Goal: Task Accomplishment & Management: Manage account settings

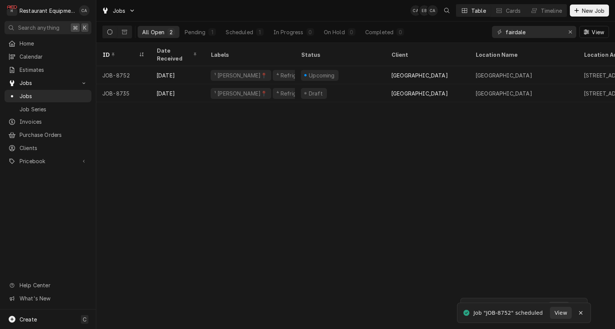
drag, startPoint x: 258, startPoint y: 193, endPoint x: 251, endPoint y: 195, distance: 6.7
click at [258, 193] on div "ID Date Received Labels Status Client Location Name Location Address State Tech…" at bounding box center [355, 186] width 519 height 286
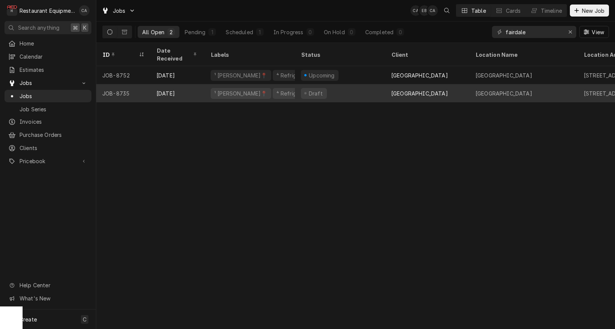
click at [356, 87] on div "Draft" at bounding box center [340, 93] width 90 height 18
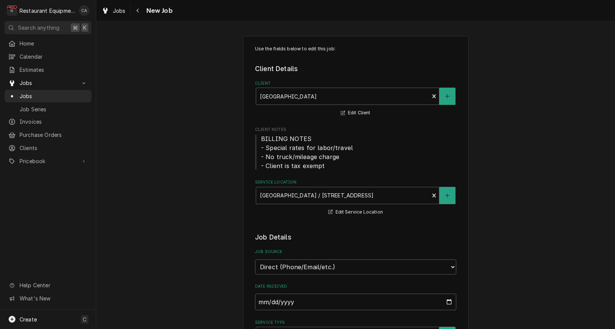
type textarea "x"
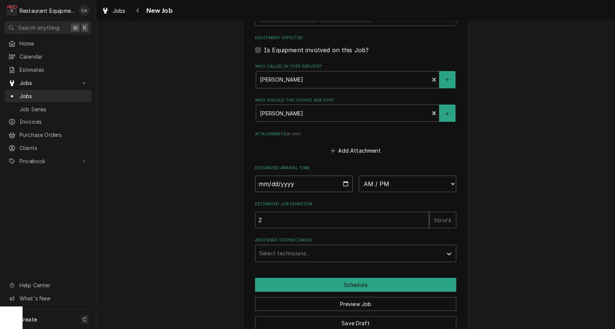
click at [296, 176] on input "Date" at bounding box center [304, 184] width 98 height 17
type input "2025-08-29"
type textarea "x"
select select "18:30:00"
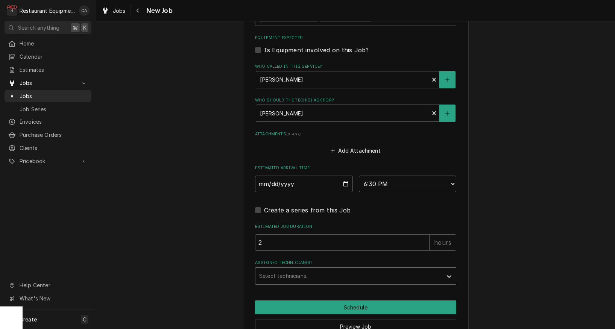
type textarea "x"
click at [290, 272] on div "Select technicians..." at bounding box center [348, 276] width 179 height 8
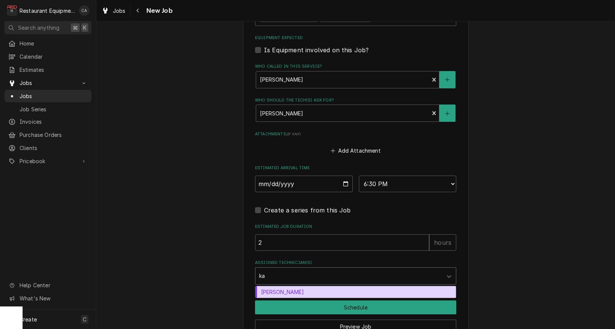
type input "kal"
click at [292, 286] on div "Kaleb Lewis" at bounding box center [355, 292] width 201 height 12
type textarea "x"
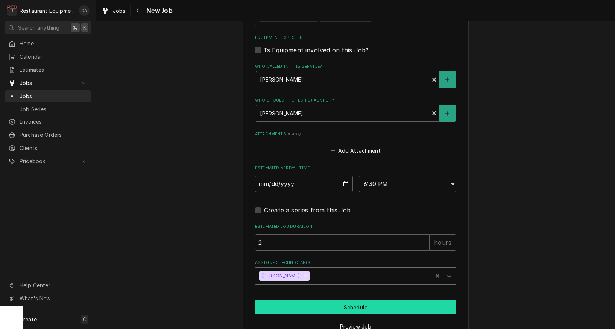
scroll to position [550, 0]
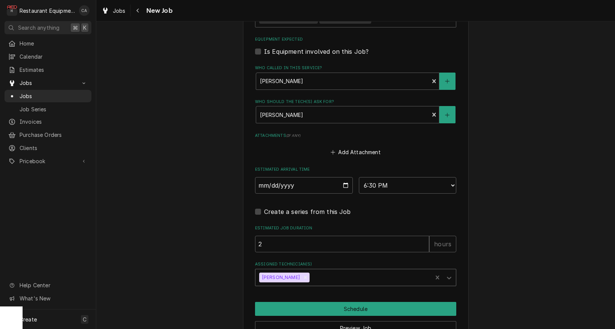
click at [350, 302] on button "Schedule" at bounding box center [355, 309] width 201 height 14
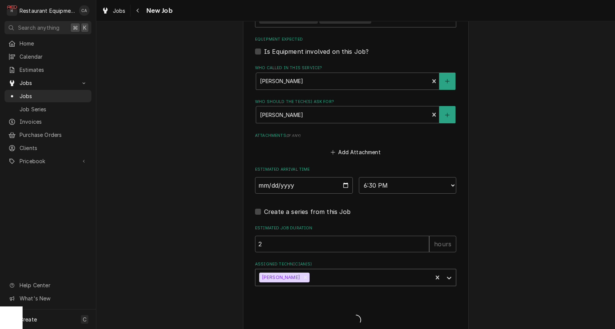
scroll to position [0, 0]
type textarea "x"
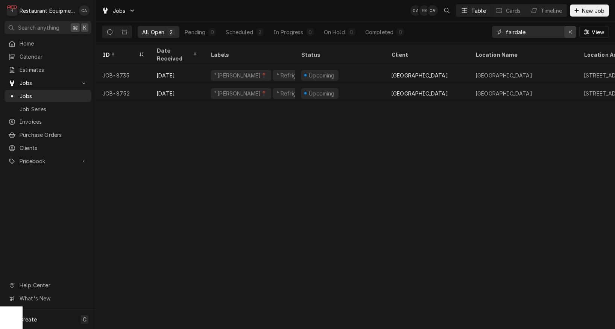
click at [569, 33] on icon "Erase input" at bounding box center [570, 31] width 3 height 3
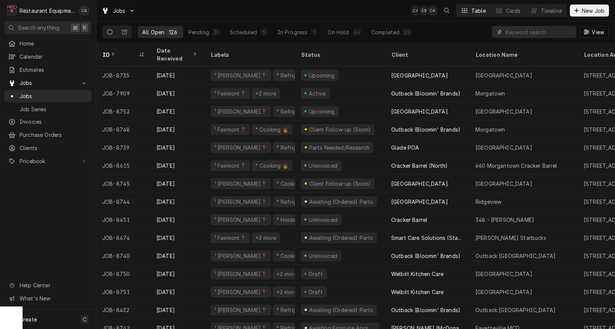
click at [540, 33] on input "Dynamic Content Wrapper" at bounding box center [539, 32] width 67 height 12
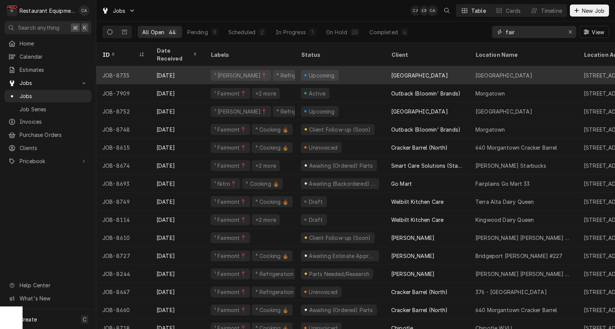
type input "fair"
click at [497, 71] on div "Fairdale Elementary" at bounding box center [504, 75] width 57 height 8
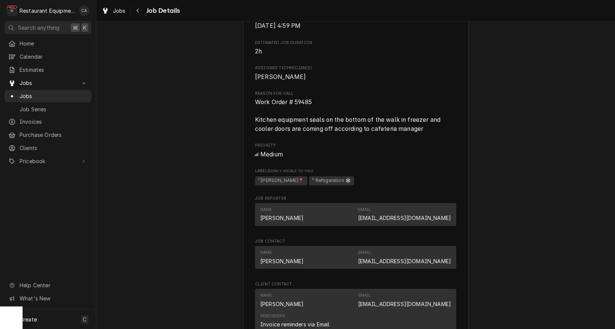
scroll to position [0, 1]
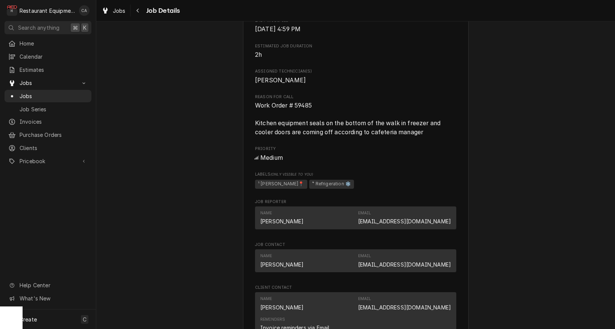
click at [196, 127] on div "Upcoming [GEOGRAPHIC_DATA] [GEOGRAPHIC_DATA] / [STREET_ADDRESS] Open in Maps Ro…" at bounding box center [355, 88] width 519 height 763
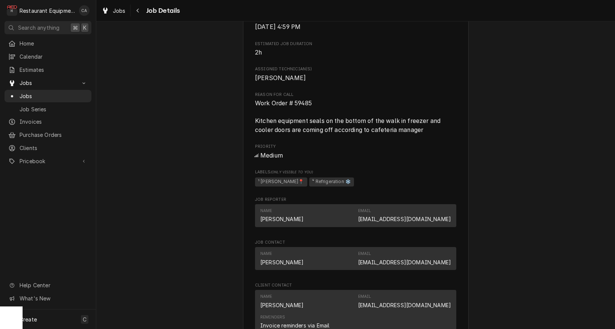
scroll to position [0, 0]
click at [124, 14] on span "Jobs" at bounding box center [119, 11] width 13 height 8
